Goal: Obtain resource: Download file/media

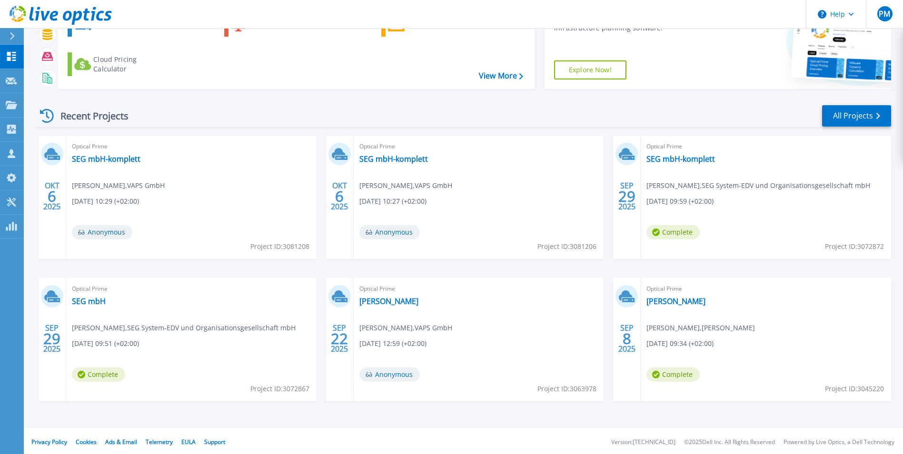
scroll to position [73, 0]
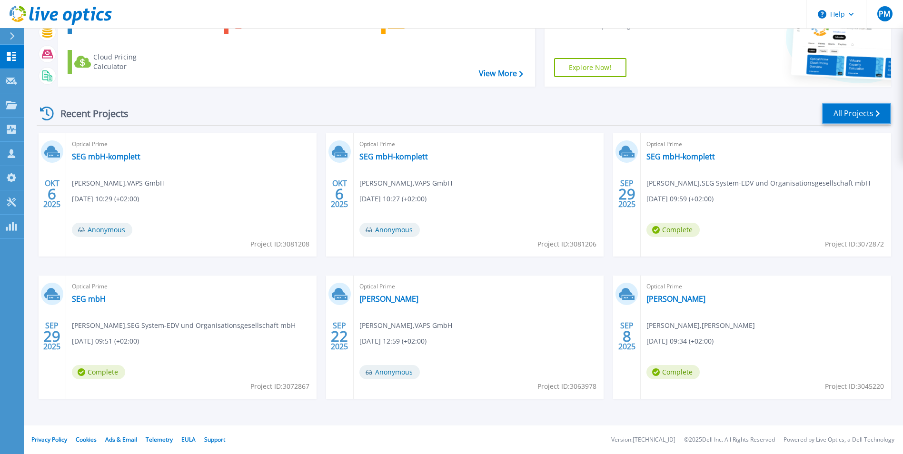
click at [850, 114] on link "All Projects" at bounding box center [856, 113] width 69 height 21
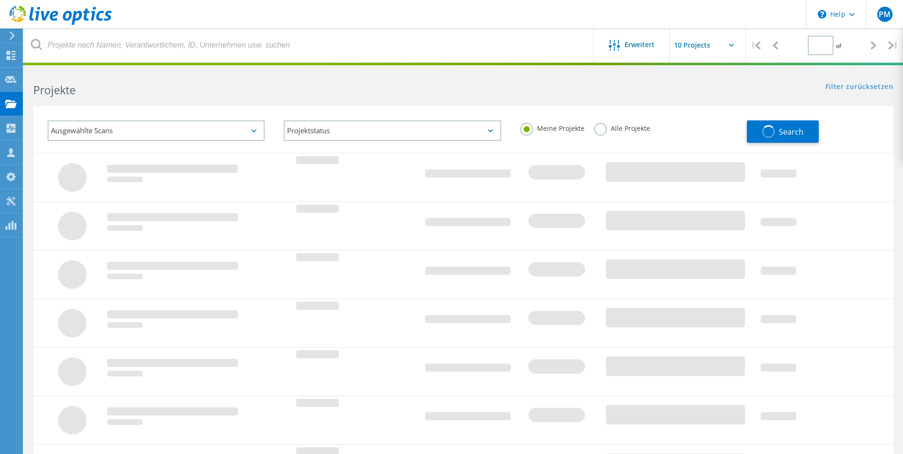
type input "1"
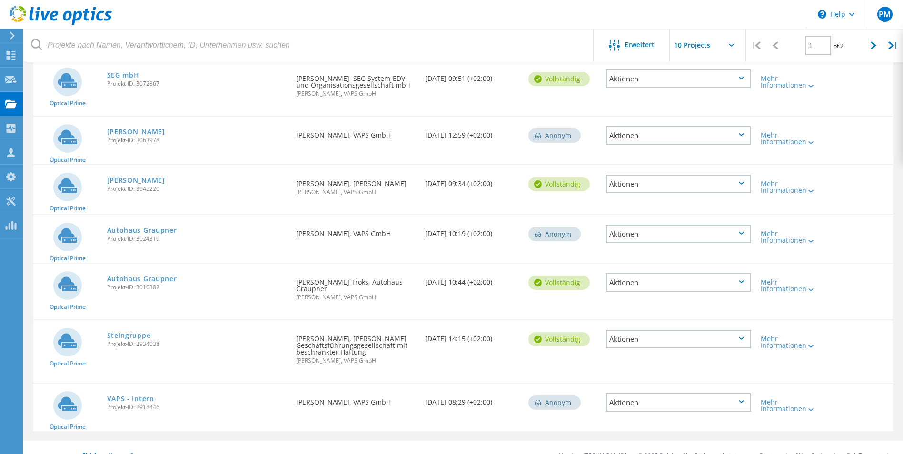
scroll to position [285, 0]
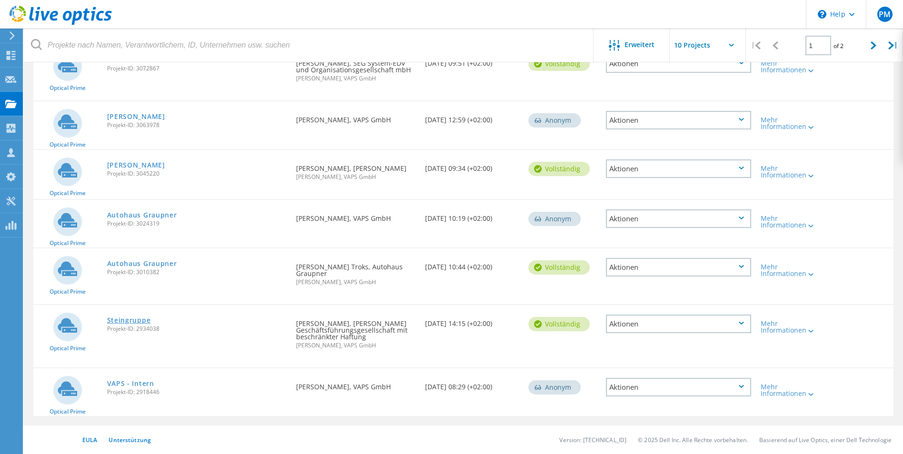
click at [131, 318] on link "Steingruppe" at bounding box center [129, 320] width 44 height 7
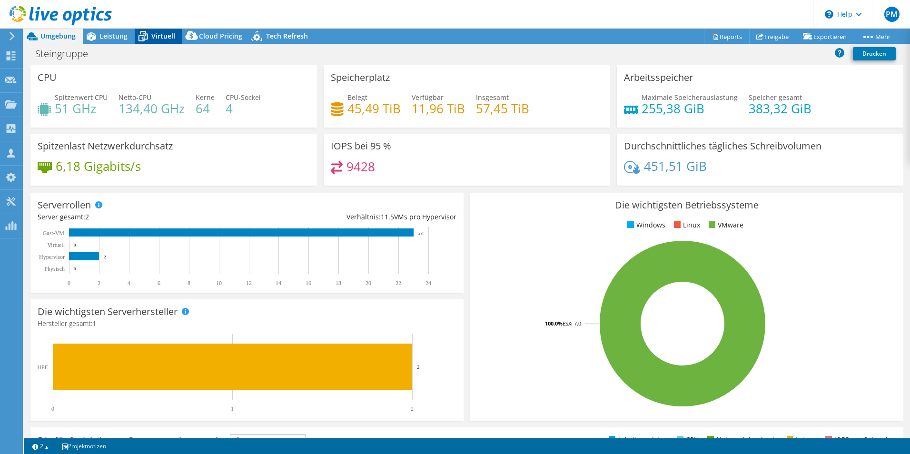
click at [151, 33] on span "Virtuell" at bounding box center [163, 35] width 24 height 9
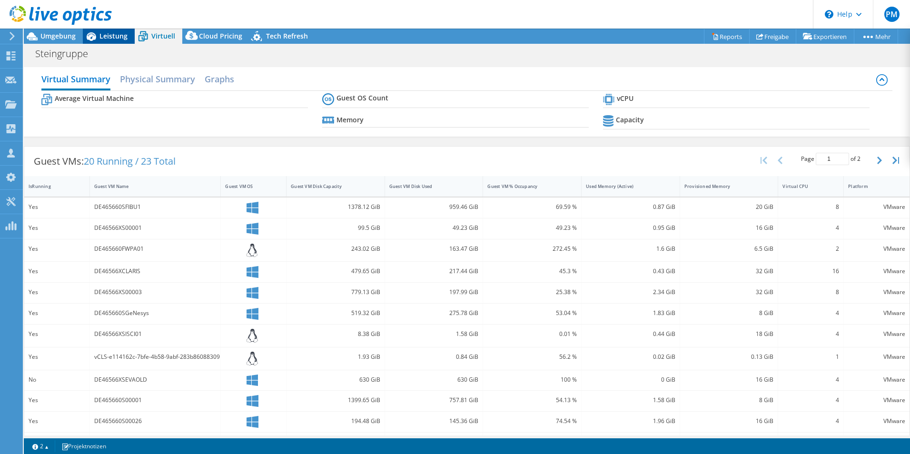
click at [115, 37] on span "Leistung" at bounding box center [113, 35] width 28 height 9
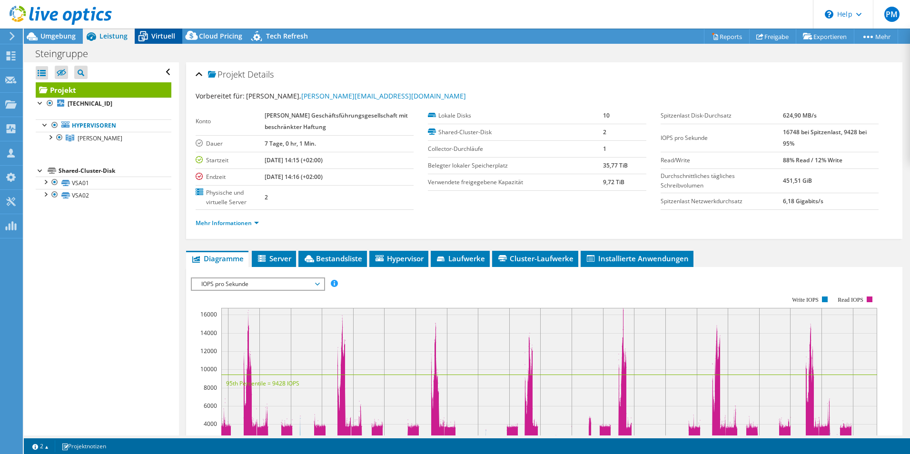
click at [166, 35] on span "Virtuell" at bounding box center [163, 35] width 24 height 9
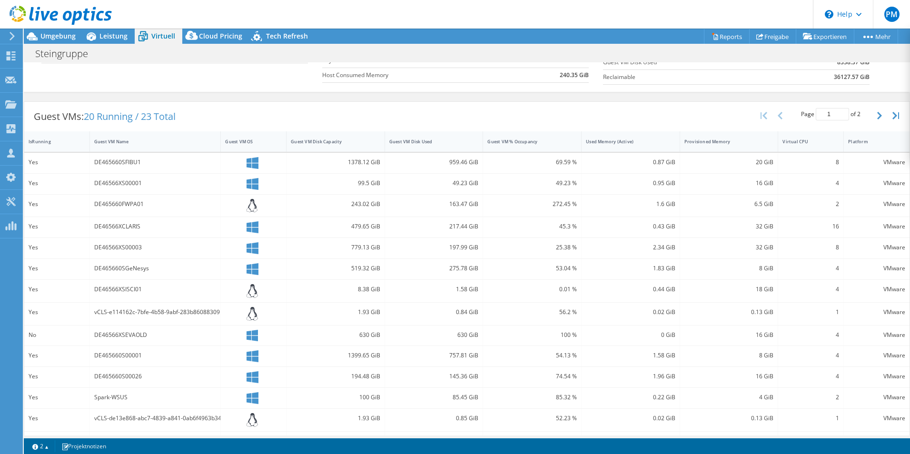
scroll to position [98, 0]
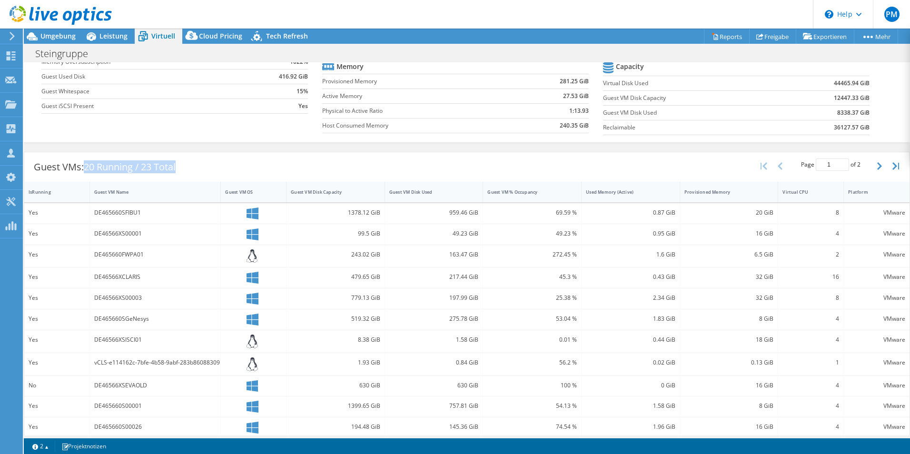
drag, startPoint x: 87, startPoint y: 168, endPoint x: 219, endPoint y: 169, distance: 132.3
click at [217, 169] on div "Guest VMs: 20 Running / 23 Total Page 1 of 2 5 rows 10 rows 20 rows 25 rows 50 …" at bounding box center [466, 167] width 885 height 30
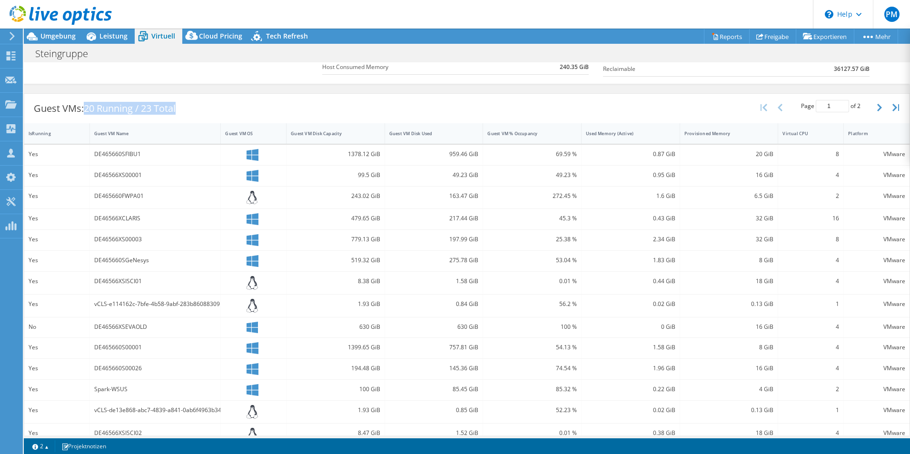
scroll to position [193, 0]
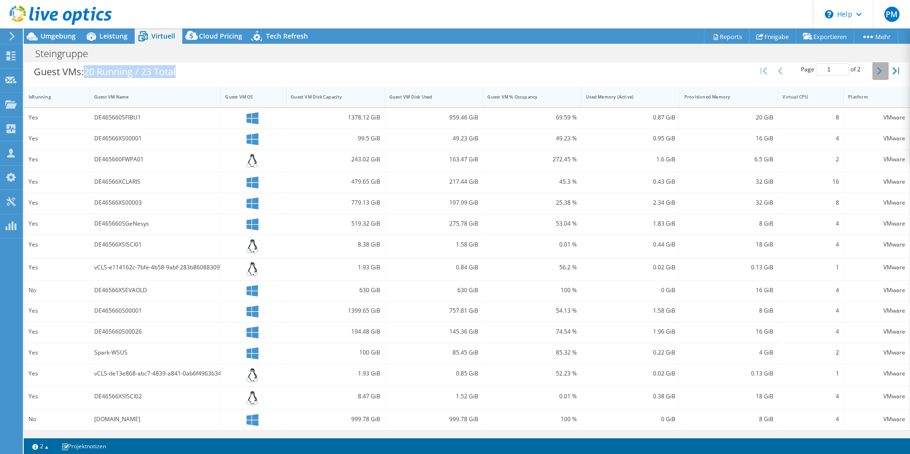
click at [877, 70] on icon "button" at bounding box center [879, 71] width 5 height 8
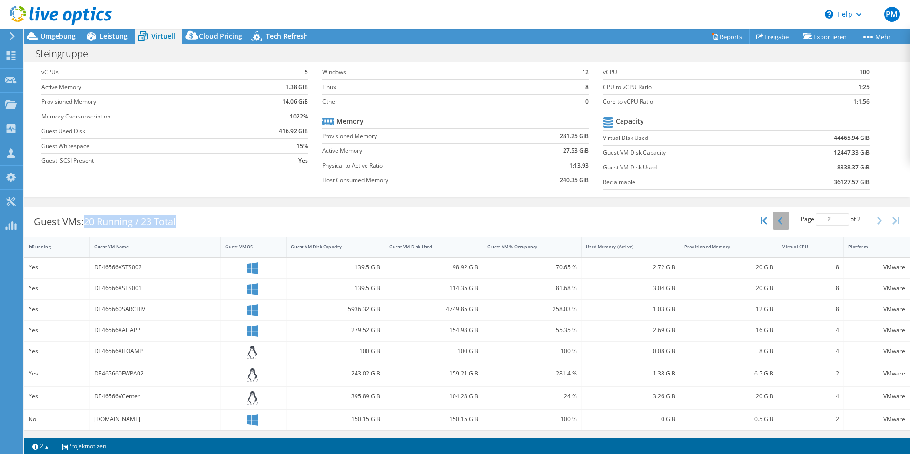
click at [778, 224] on icon "button" at bounding box center [780, 221] width 5 height 8
type input "1"
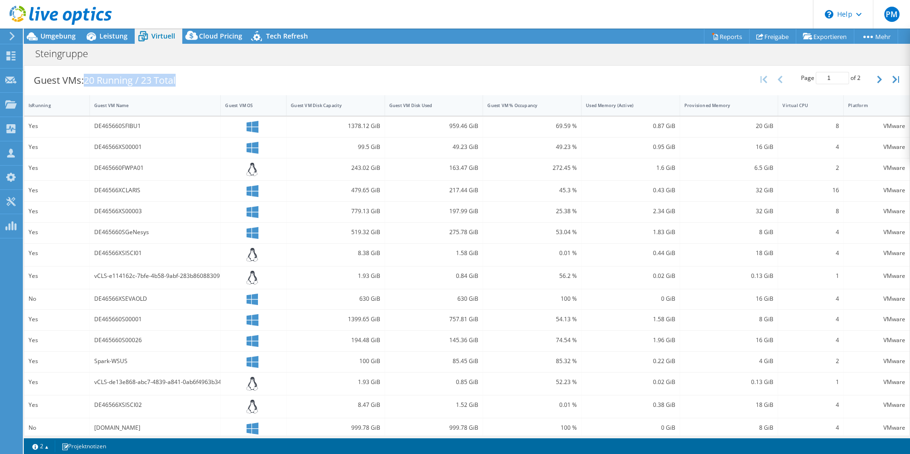
scroll to position [193, 0]
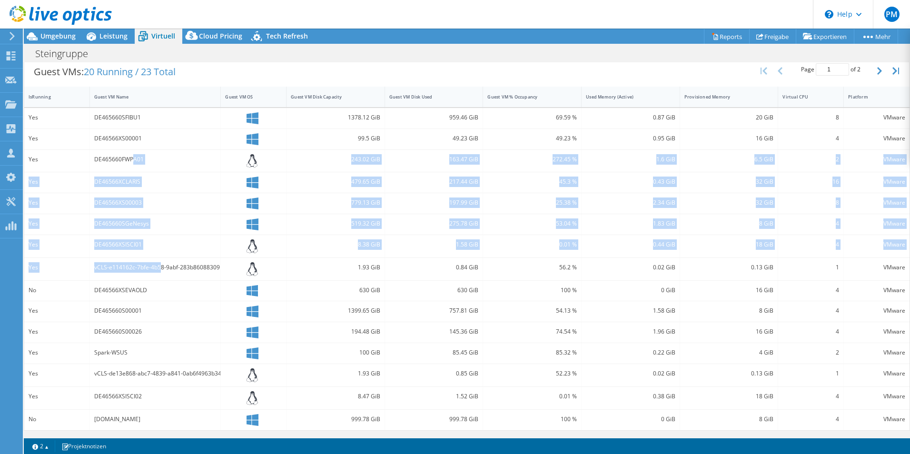
drag, startPoint x: 134, startPoint y: 157, endPoint x: 159, endPoint y: 281, distance: 126.3
click at [159, 281] on div "Yes DE465660SFIBU1 1378.12 GiB 959.46 GiB 69.59 % 0.87 GiB 20 GiB 8 VMware Yes …" at bounding box center [466, 269] width 885 height 322
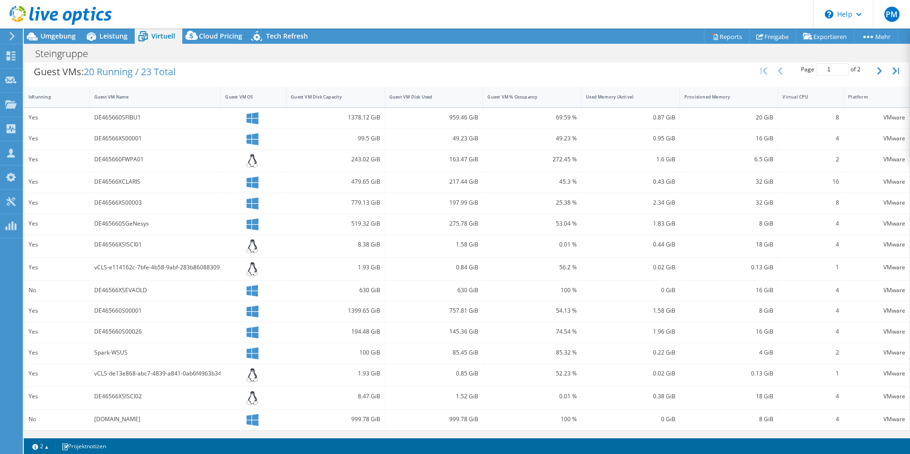
drag, startPoint x: 159, startPoint y: 282, endPoint x: 142, endPoint y: 310, distance: 32.7
click at [141, 314] on div "DE465660S00001" at bounding box center [155, 311] width 122 height 10
click at [121, 134] on div "DE46566XS00001" at bounding box center [155, 138] width 122 height 10
click at [128, 201] on div "DE46566XS00003" at bounding box center [155, 203] width 122 height 10
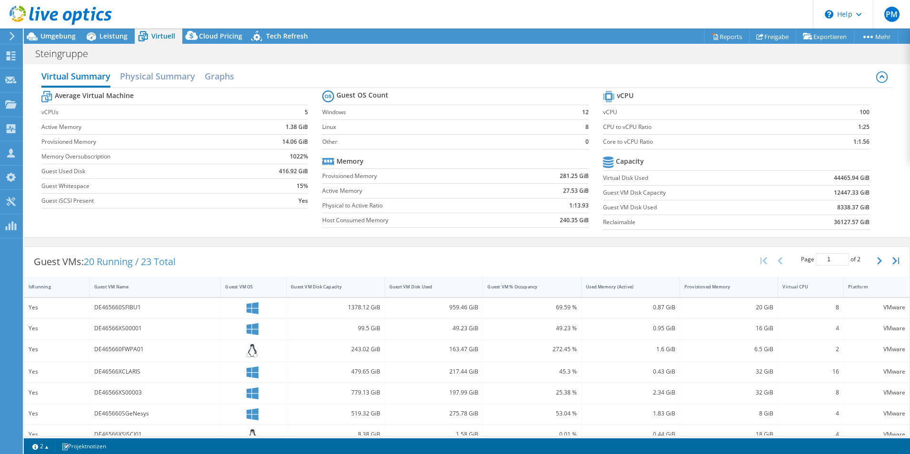
scroll to position [0, 0]
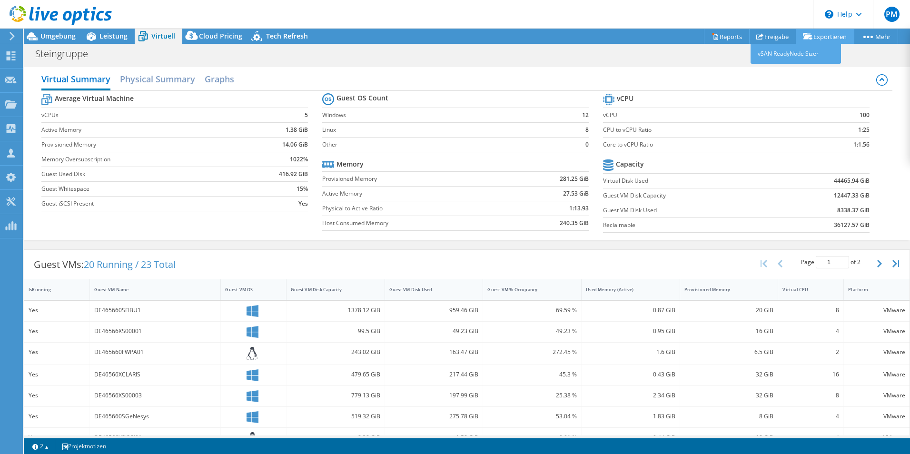
click at [808, 34] on icon at bounding box center [808, 36] width 10 height 7
click at [816, 33] on link "Exportieren" at bounding box center [825, 36] width 59 height 15
click at [726, 38] on link "Reports" at bounding box center [727, 36] width 46 height 15
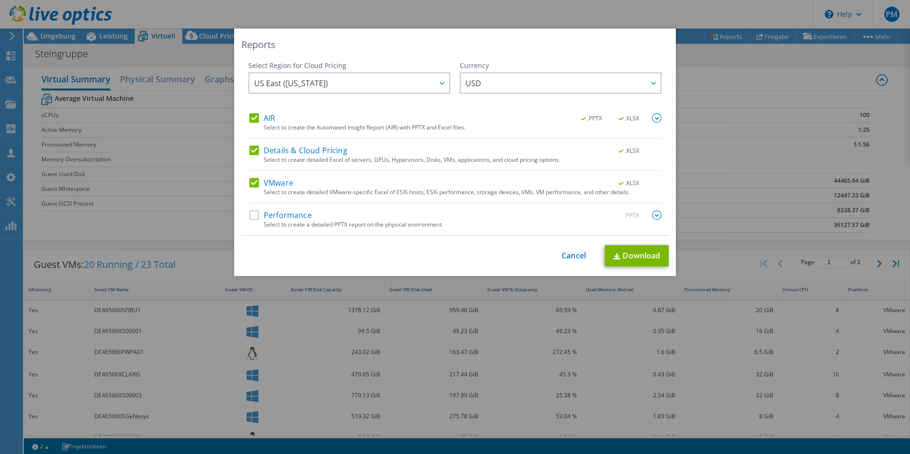
click at [249, 116] on label "AIR" at bounding box center [262, 118] width 26 height 10
click at [0, 0] on input "AIR" at bounding box center [0, 0] width 0 height 0
click at [252, 149] on label "Details & Cloud Pricing" at bounding box center [298, 151] width 98 height 10
click at [0, 0] on input "Details & Cloud Pricing" at bounding box center [0, 0] width 0 height 0
click at [636, 254] on link "Download" at bounding box center [637, 255] width 64 height 21
